Goal: Task Accomplishment & Management: Use online tool/utility

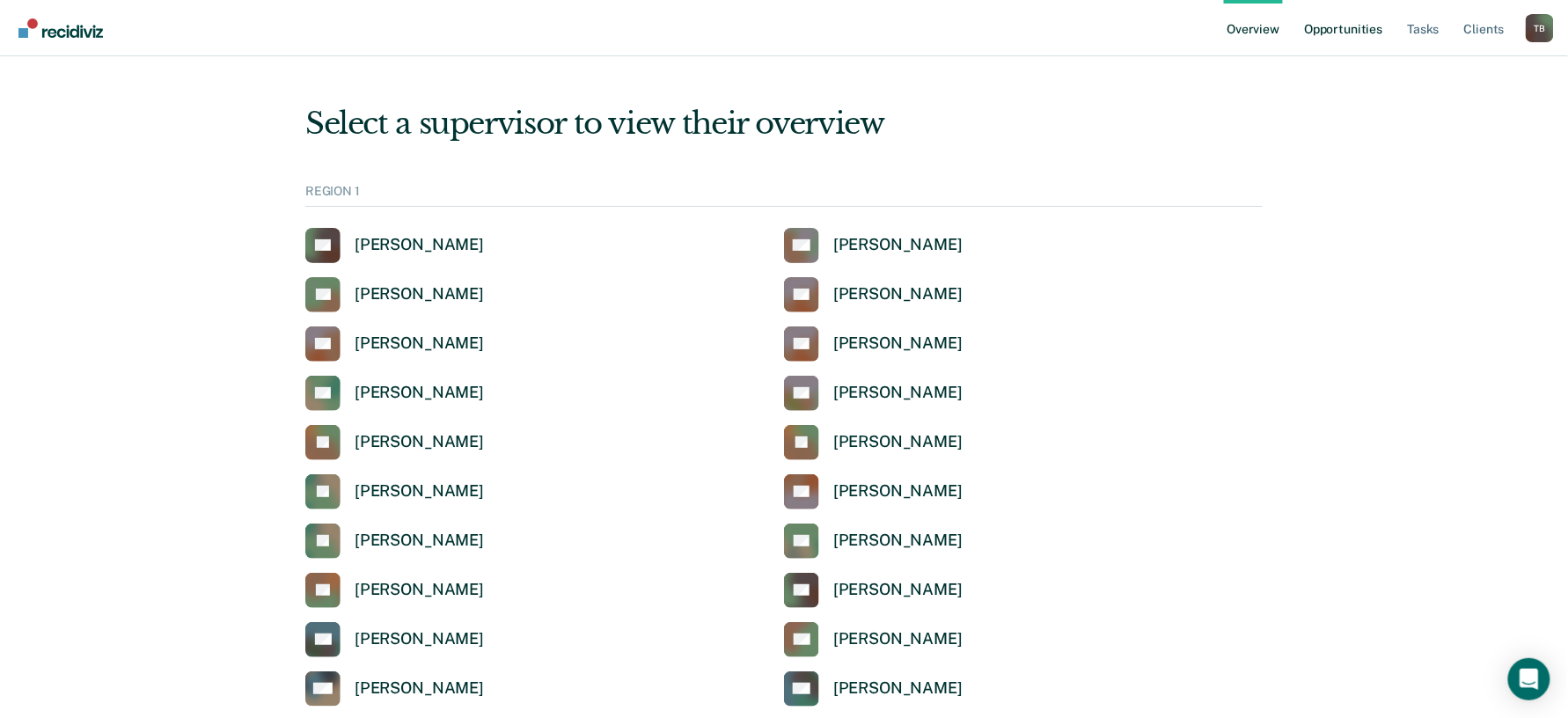
click at [1348, 33] on link "Opportunities" at bounding box center [1343, 28] width 85 height 57
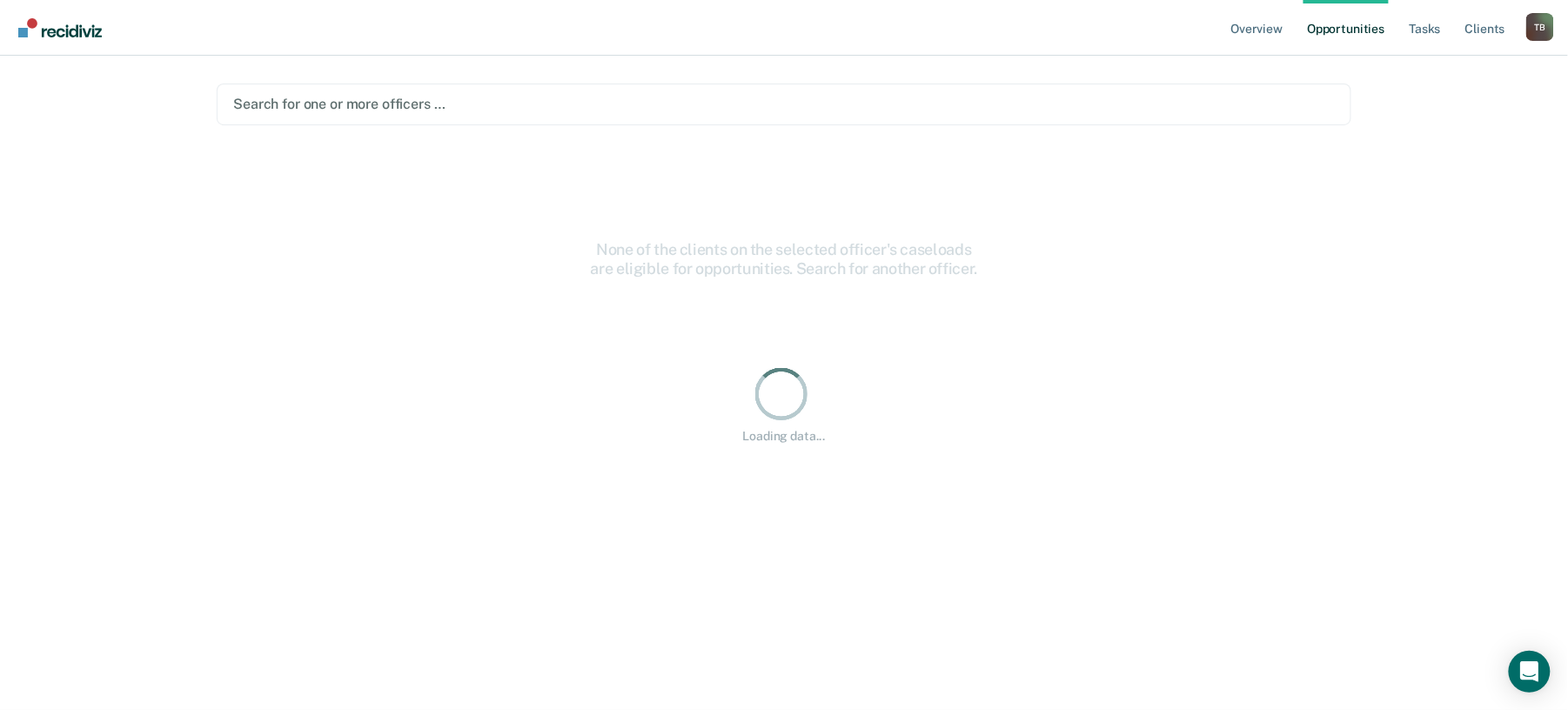
click at [408, 106] on div at bounding box center [784, 104] width 1102 height 20
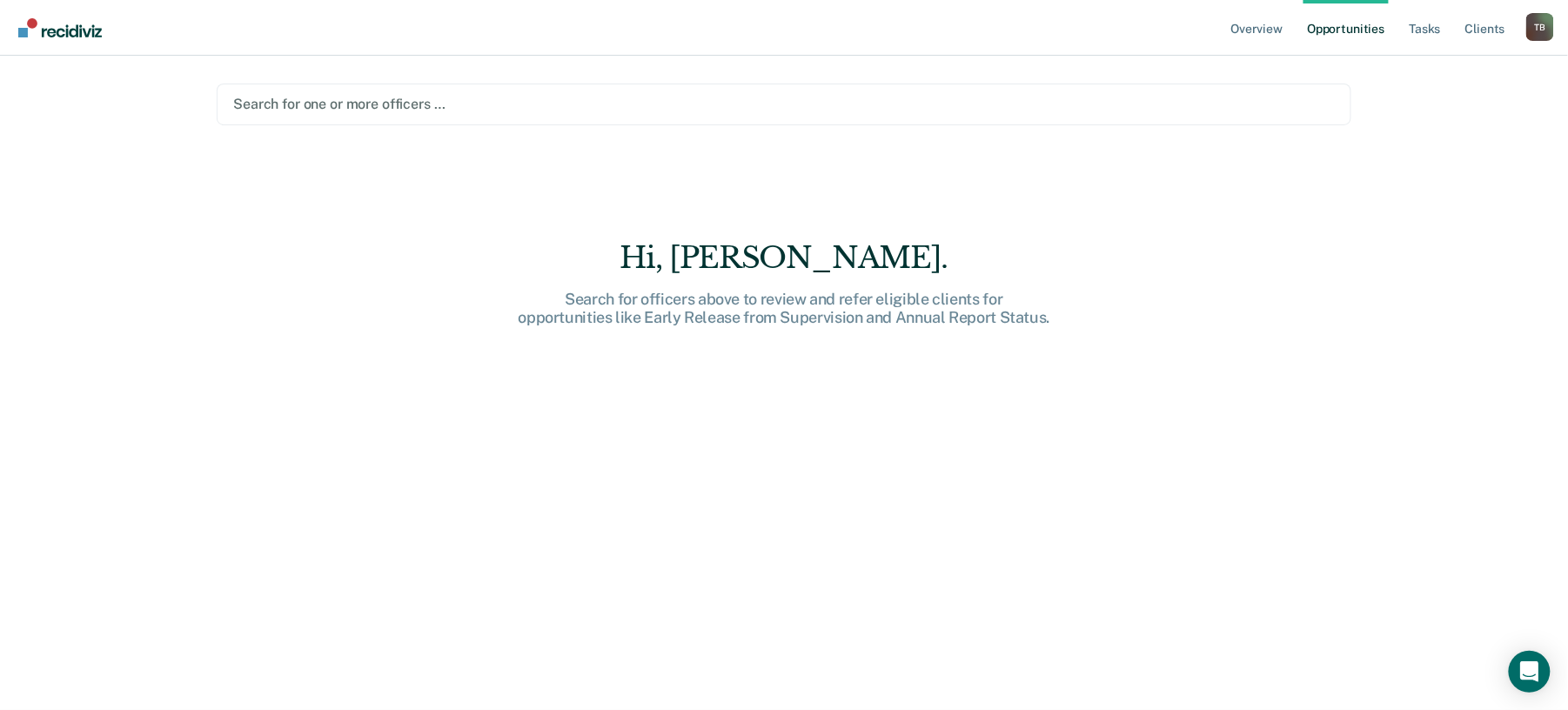
drag, startPoint x: 492, startPoint y: 93, endPoint x: 495, endPoint y: 102, distance: 9.5
click at [492, 95] on div "Search for one or more officers …" at bounding box center [784, 104] width 1105 height 24
click at [485, 106] on div at bounding box center [784, 104] width 1102 height 20
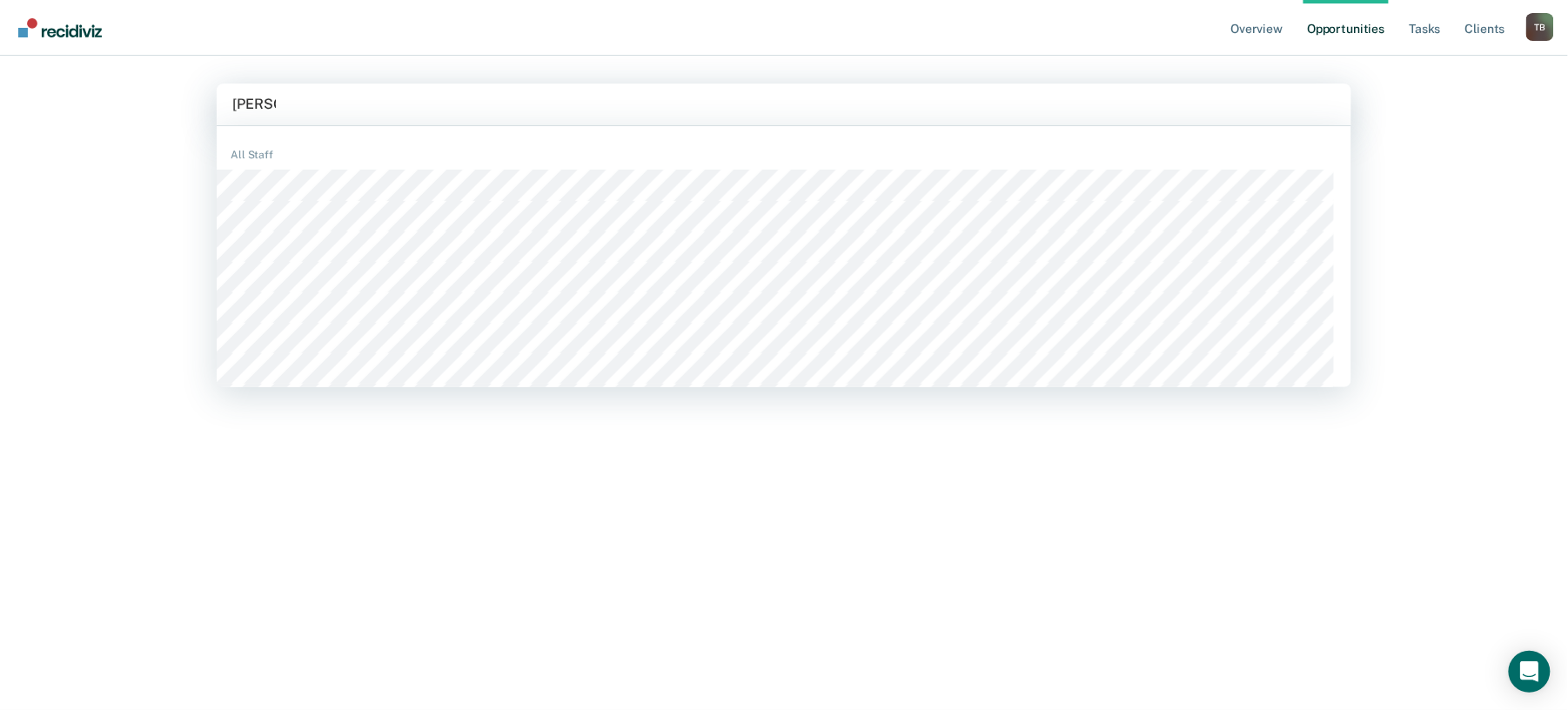
type input "[PERSON_NAME]"
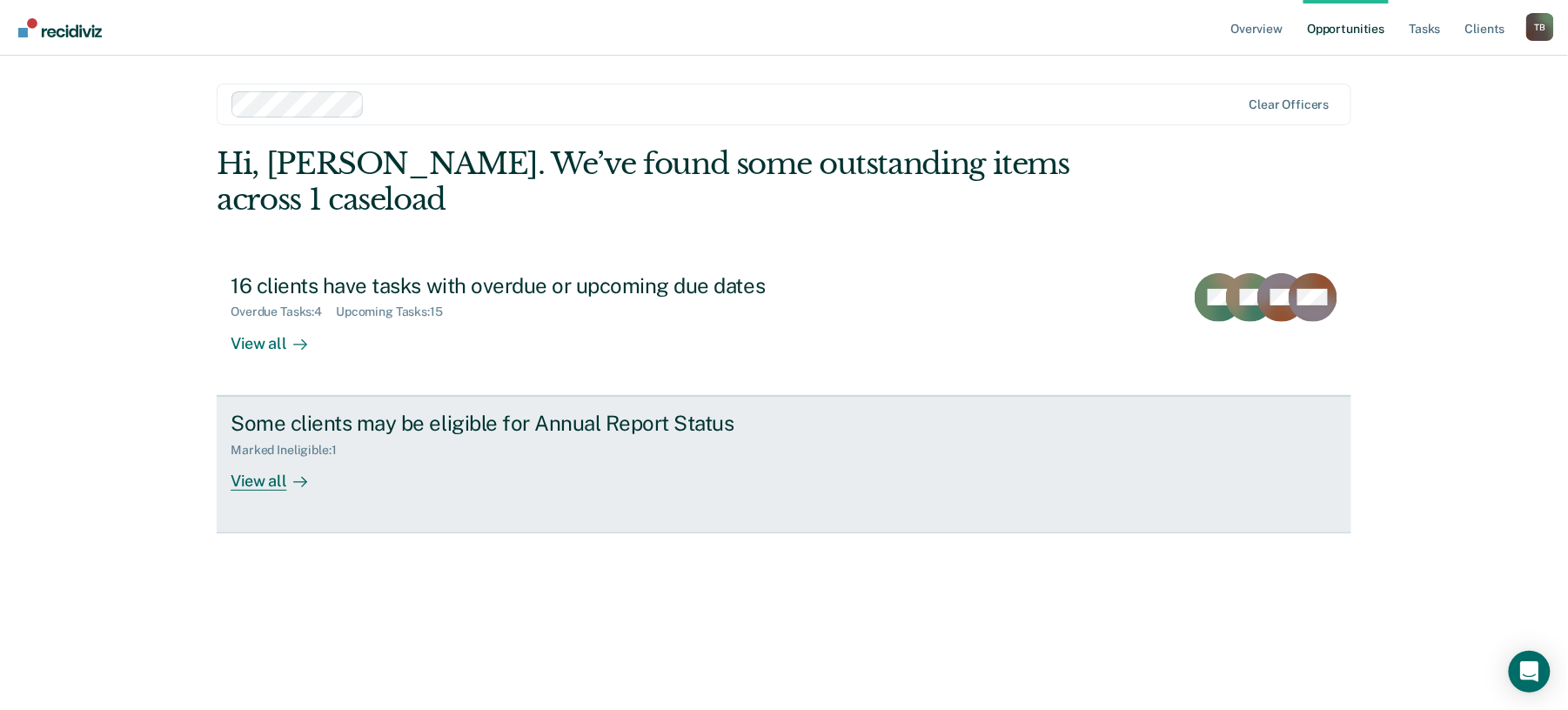
click at [268, 488] on div "View all" at bounding box center [279, 474] width 97 height 34
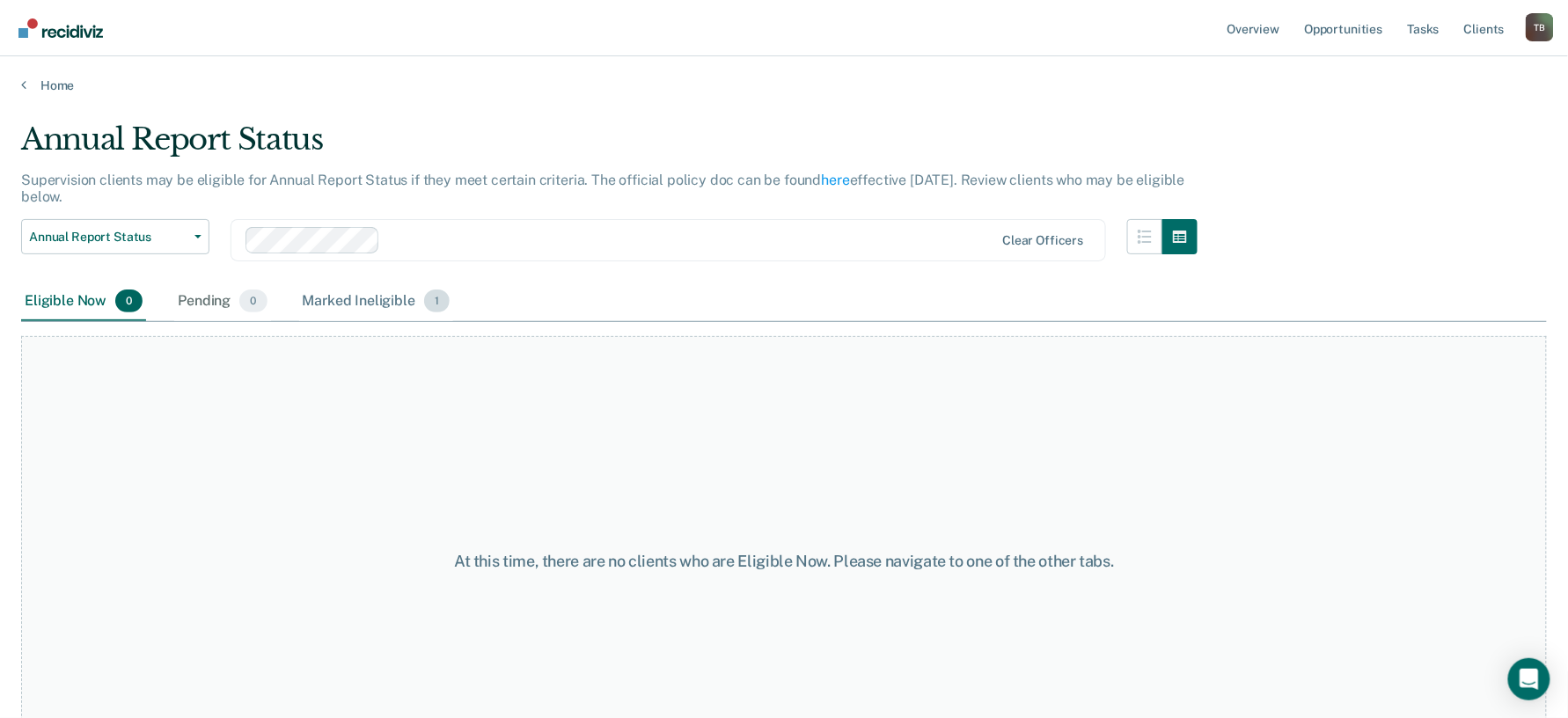
click at [368, 300] on div "Marked Ineligible 1" at bounding box center [376, 302] width 155 height 39
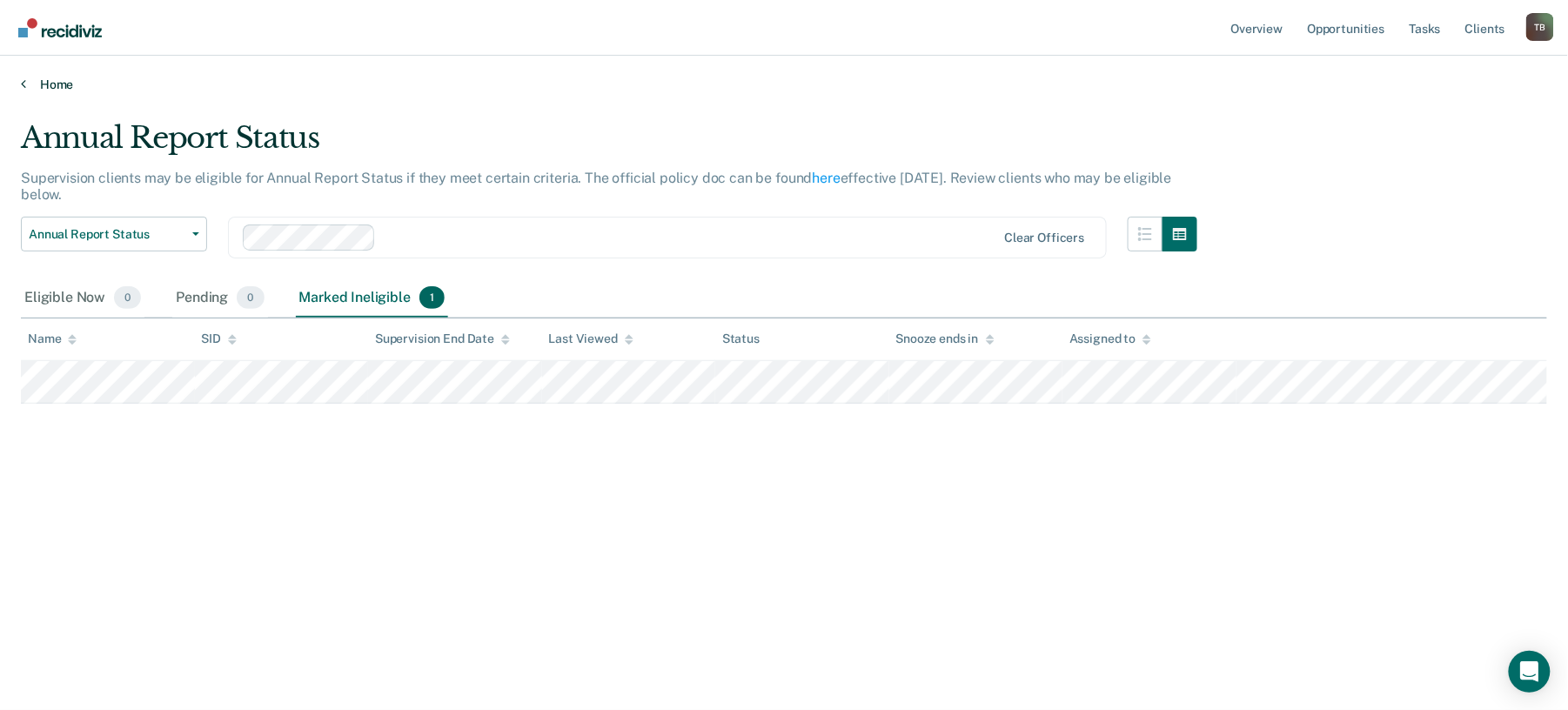
click at [50, 81] on link "Home" at bounding box center [784, 84] width 1526 height 16
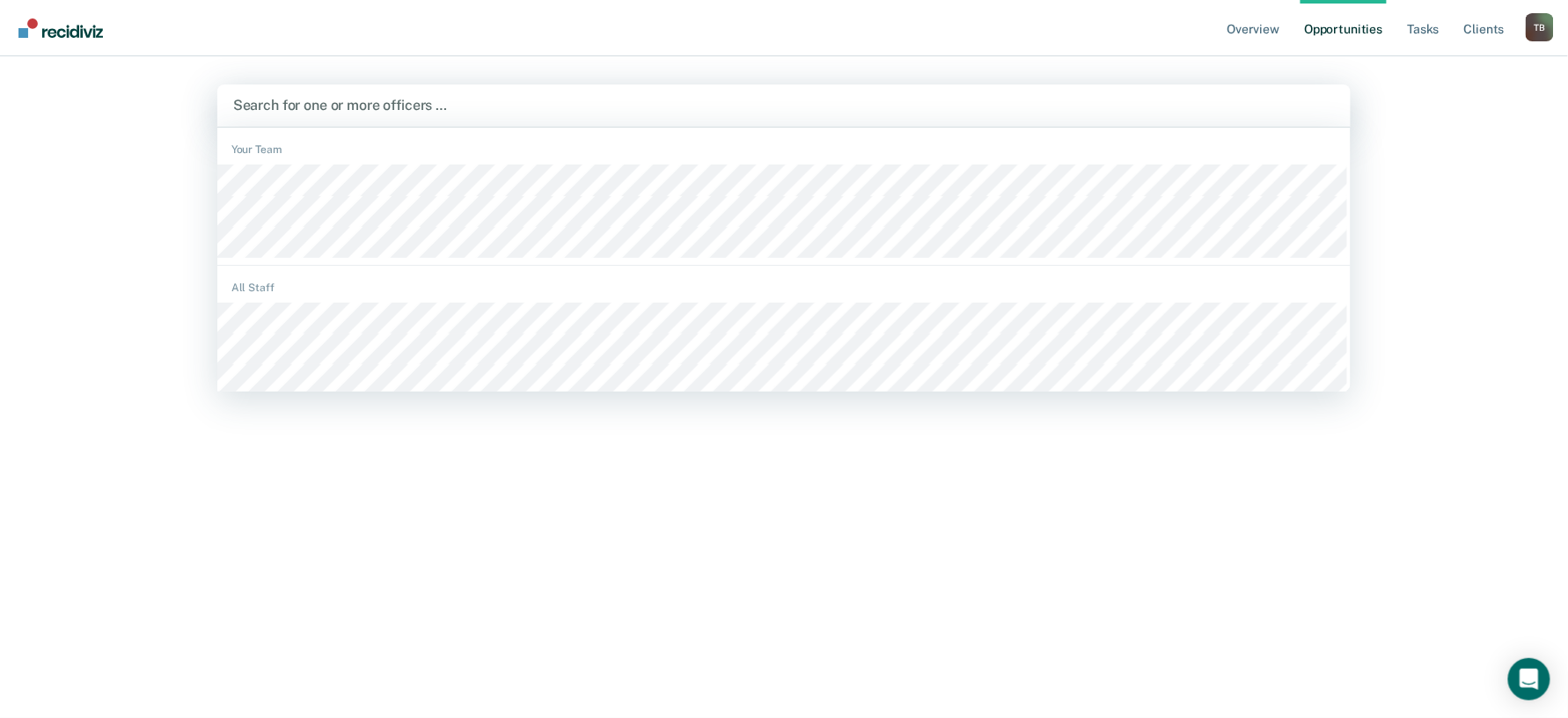
click at [395, 103] on div at bounding box center [784, 106] width 1102 height 20
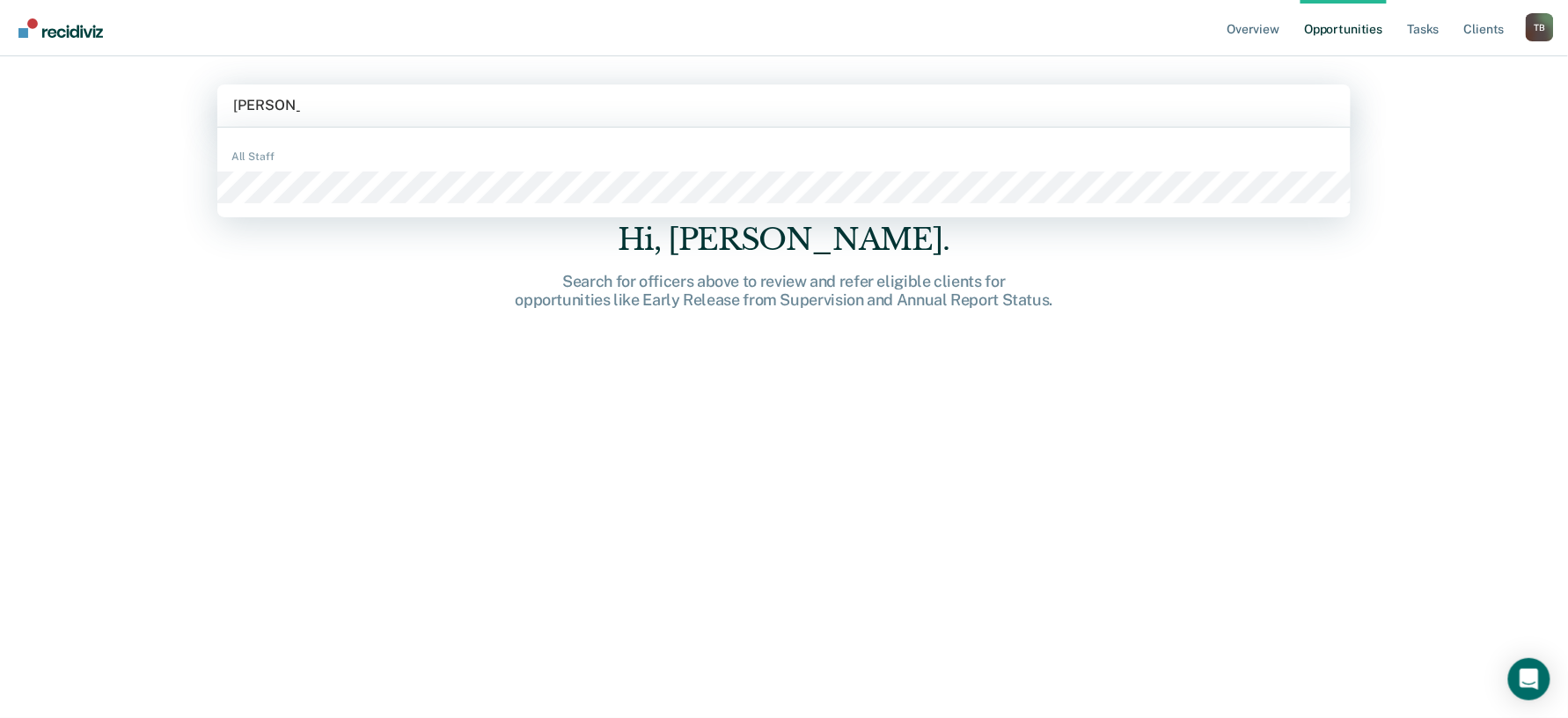
type input "[PERSON_NAME]"
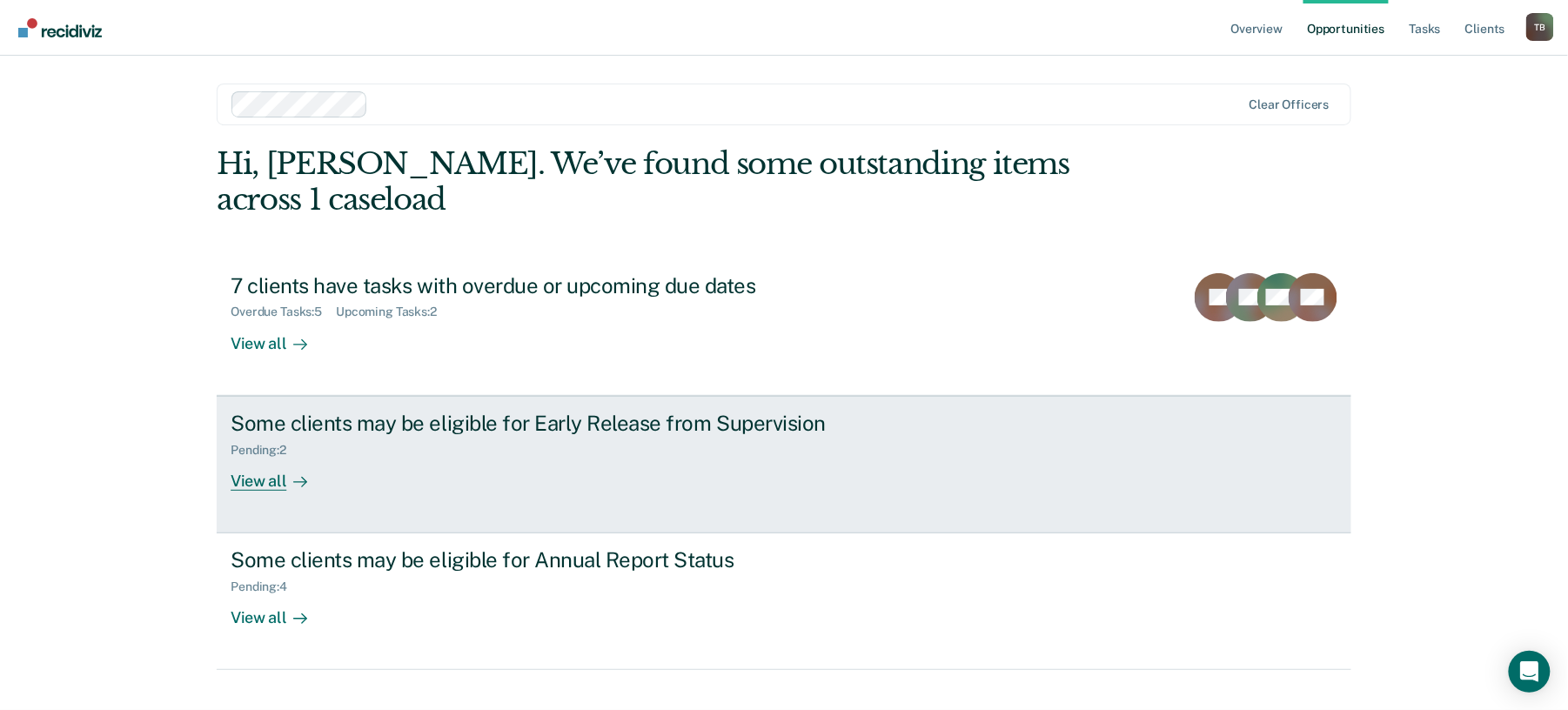
click at [268, 480] on div "View all" at bounding box center [279, 474] width 97 height 34
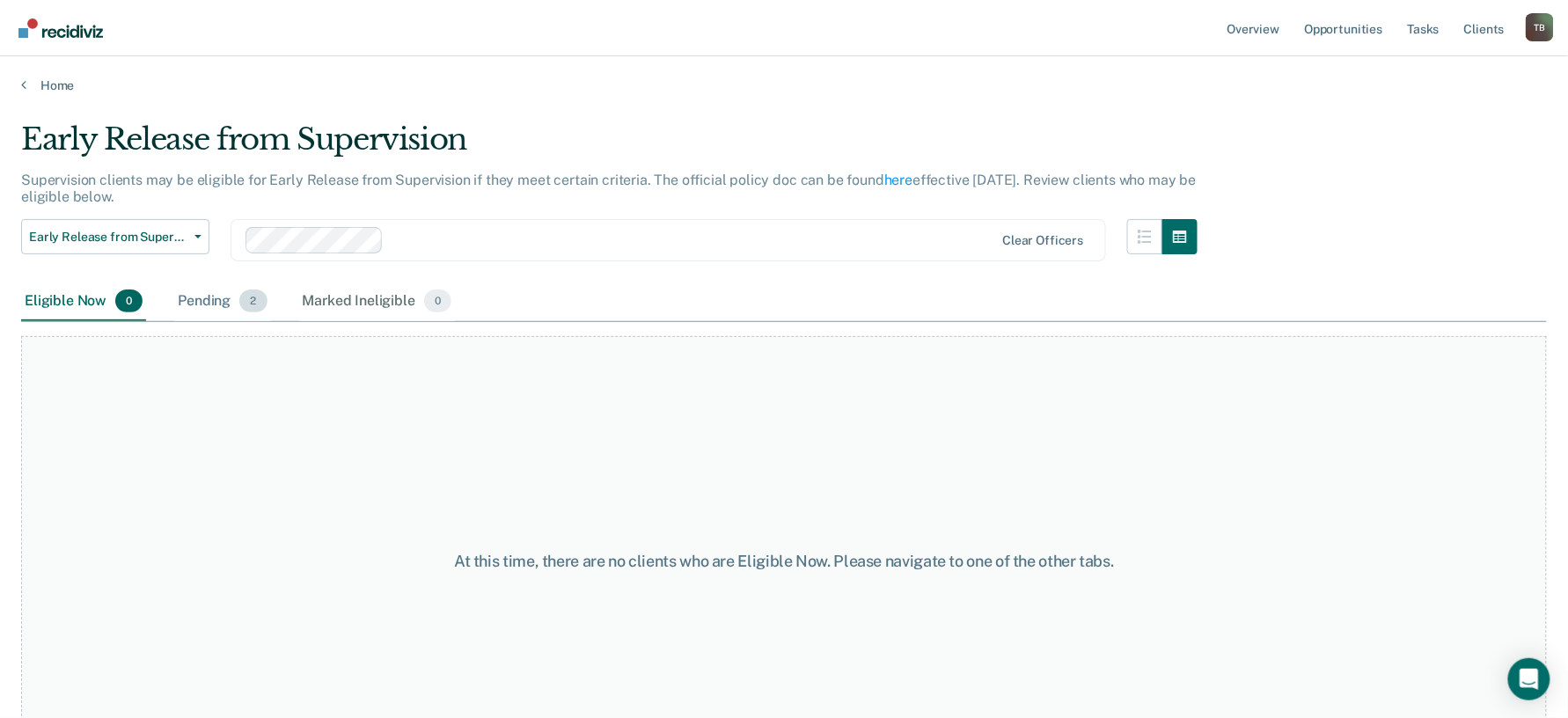
click at [204, 301] on div "Pending 2" at bounding box center [222, 302] width 96 height 39
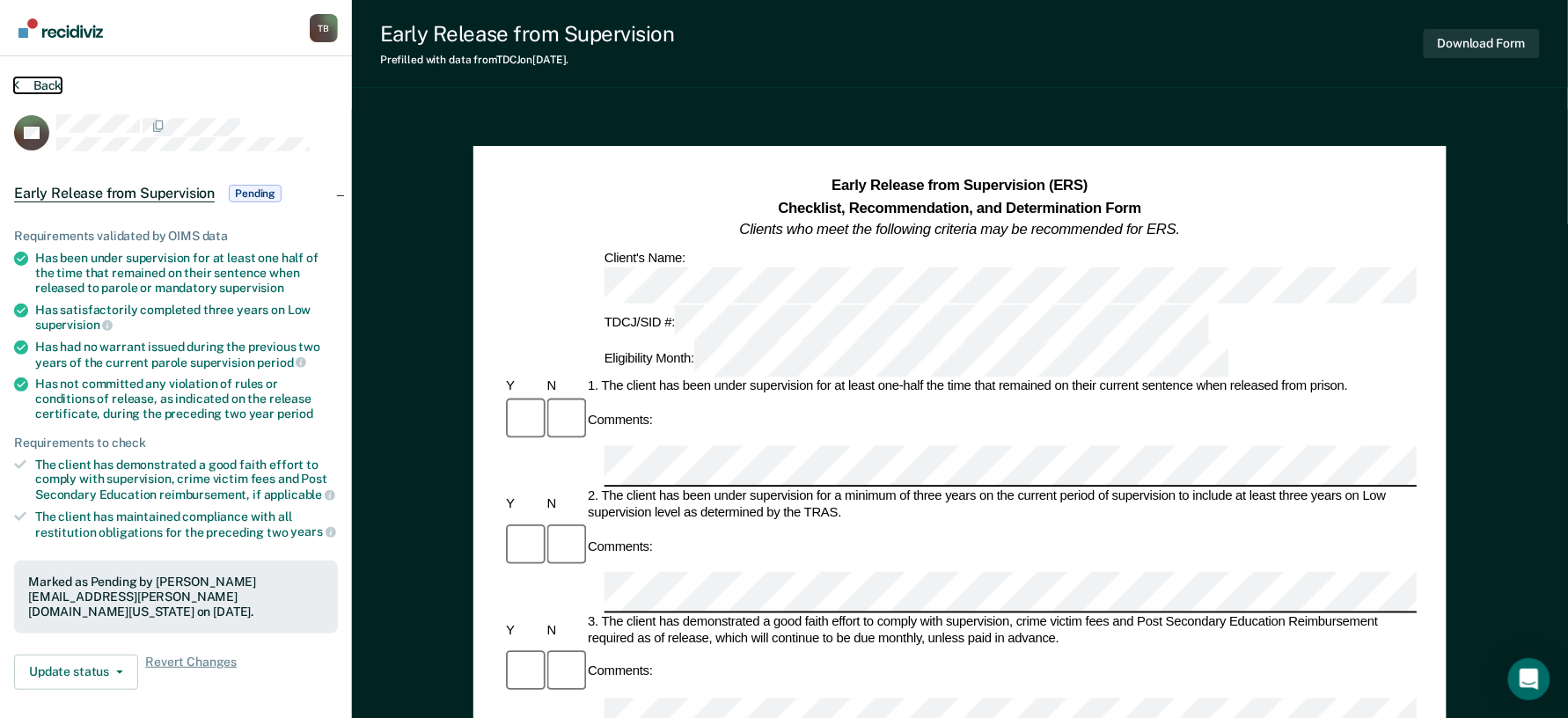
click at [43, 84] on button "Back" at bounding box center [37, 85] width 47 height 16
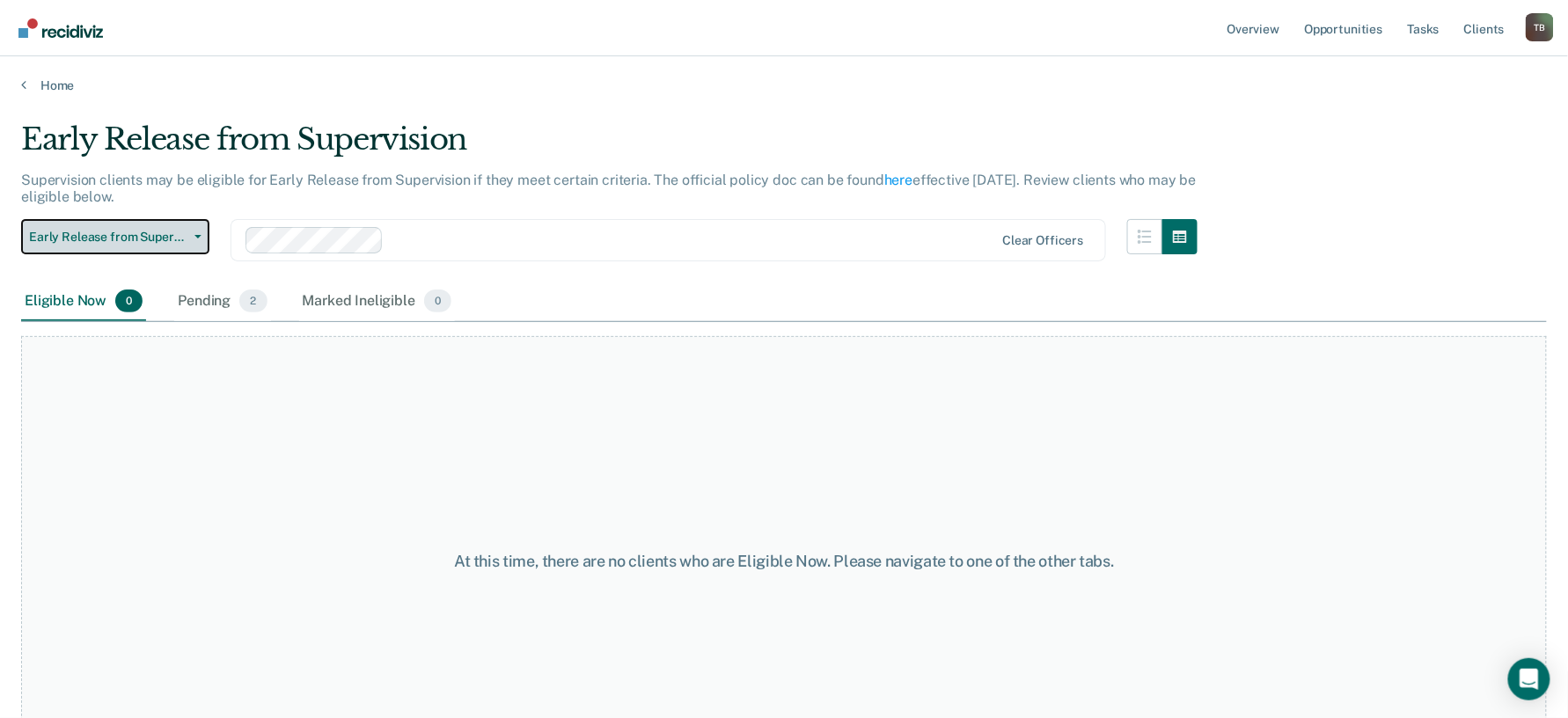
click at [169, 230] on span "Early Release from Supervision" at bounding box center [107, 237] width 158 height 15
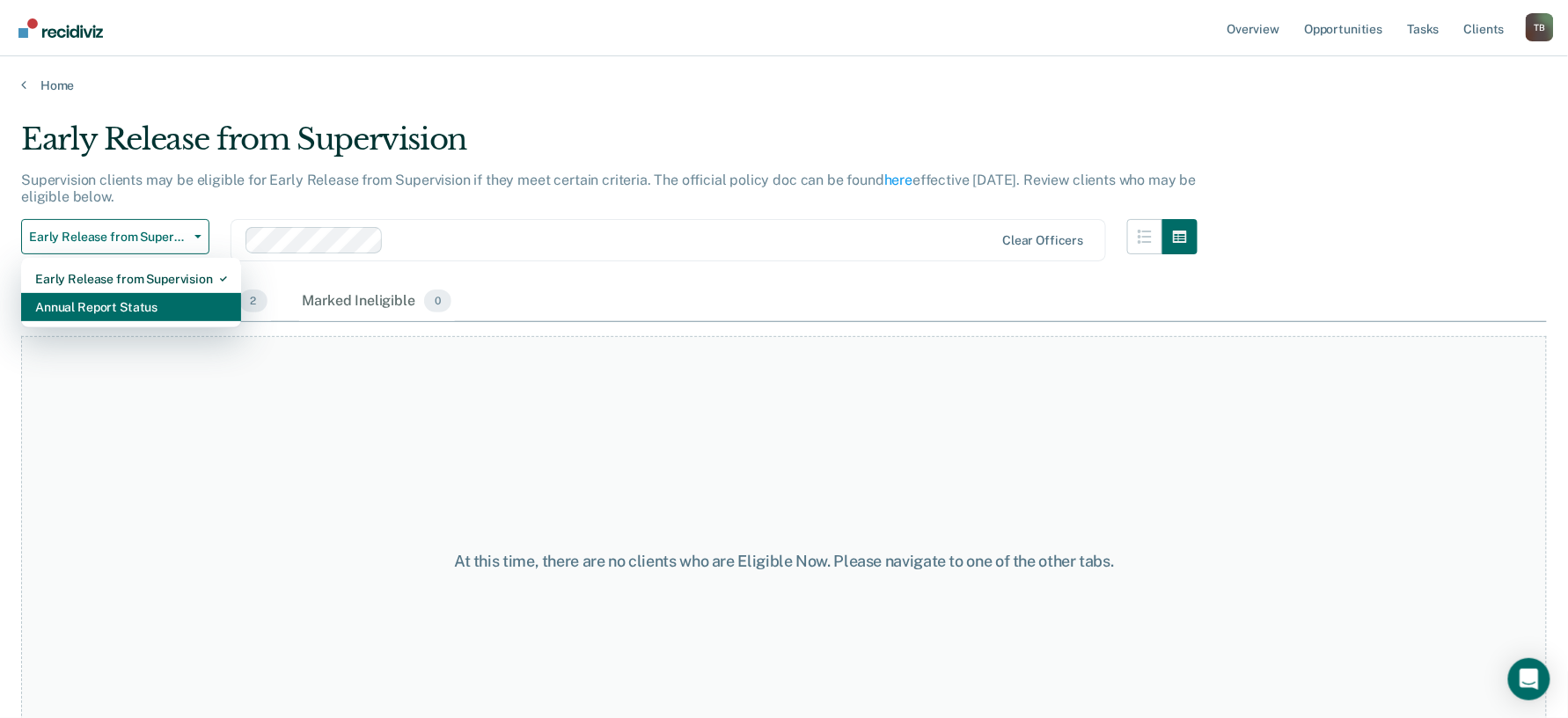
click at [138, 313] on div "Annual Report Status" at bounding box center [131, 307] width 192 height 28
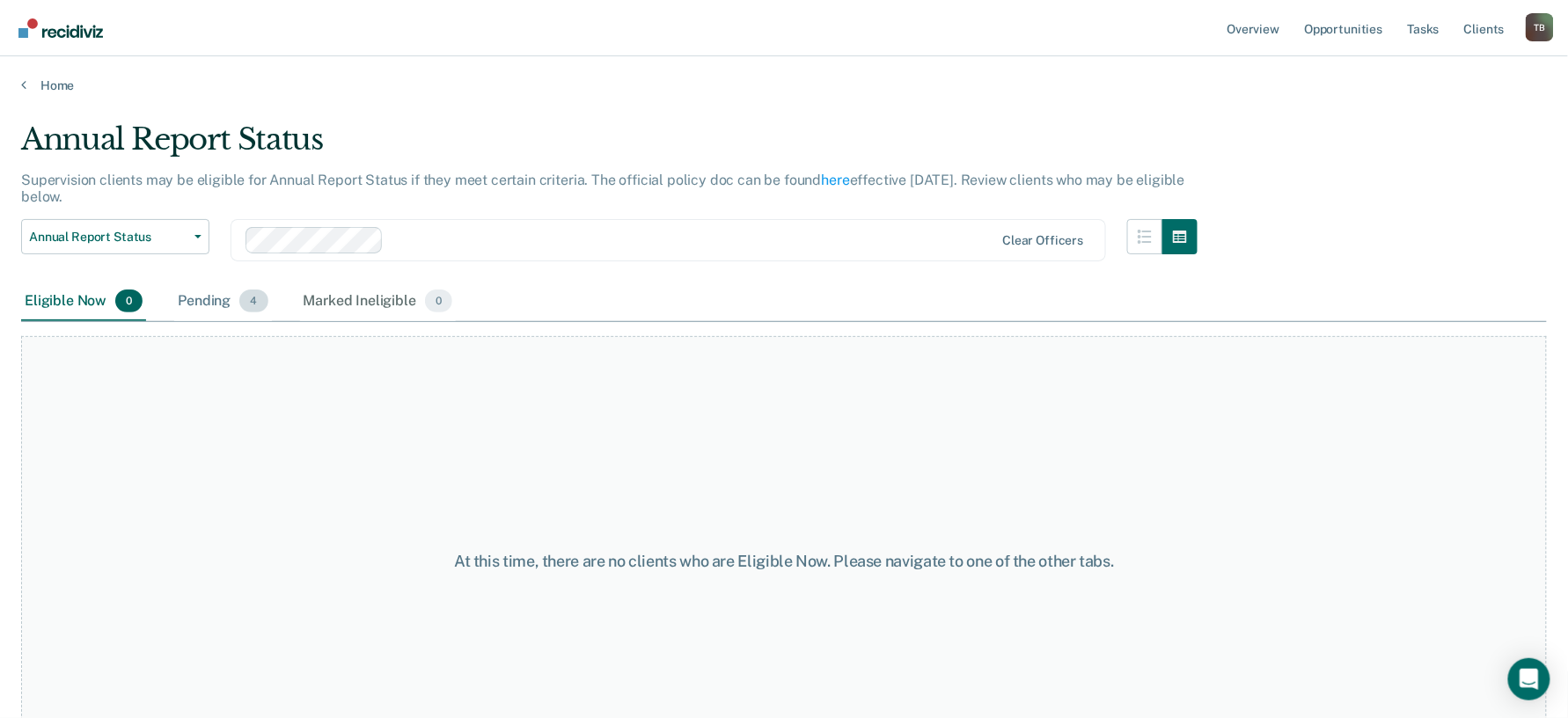
click at [201, 296] on div "Pending 4" at bounding box center [222, 302] width 97 height 39
